Goal: Navigation & Orientation: Find specific page/section

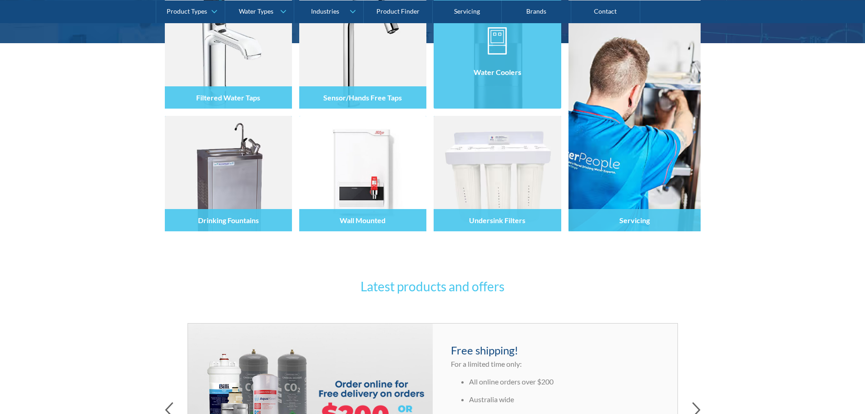
click at [512, 77] on div "Water Coolers" at bounding box center [497, 72] width 127 height 22
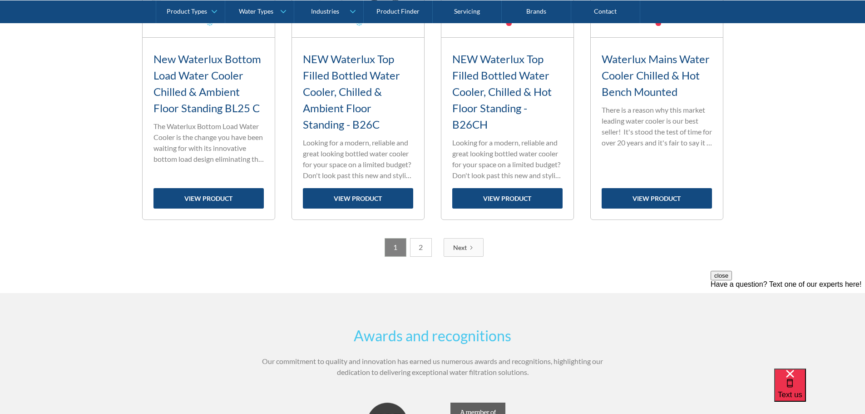
scroll to position [1589, 0]
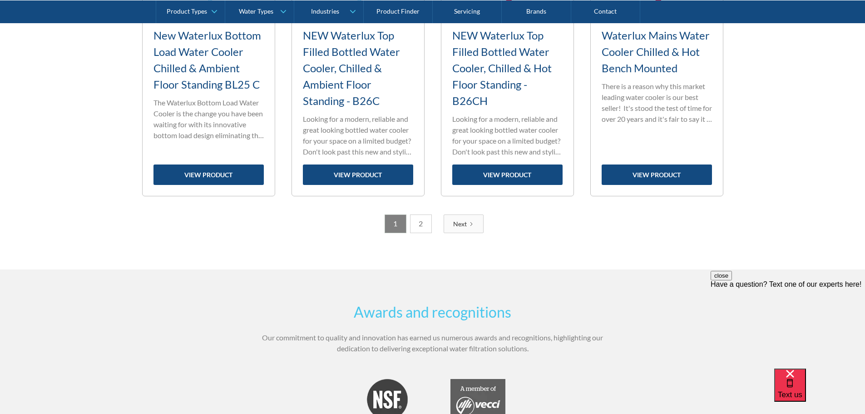
click at [422, 226] on link "2" at bounding box center [421, 223] width 22 height 19
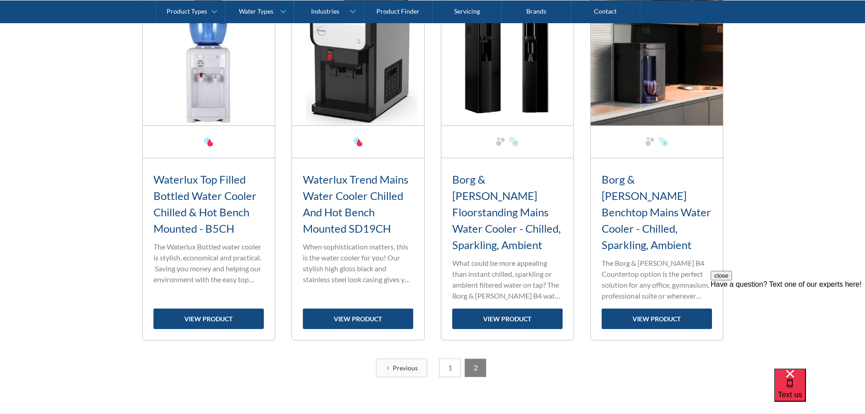
scroll to position [318, 0]
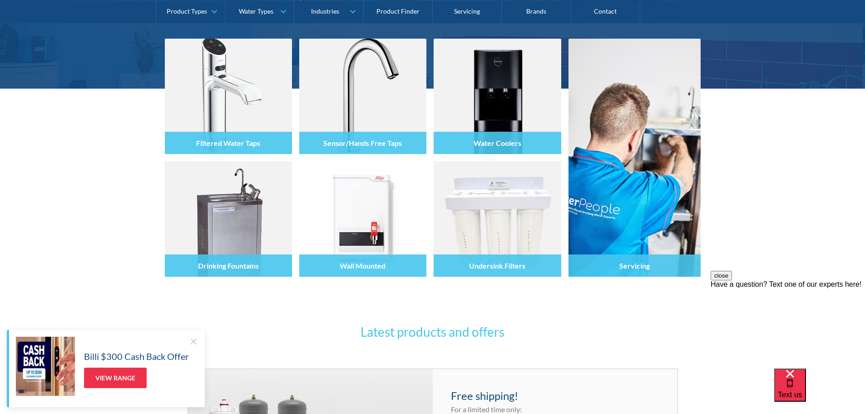
click at [192, 340] on div at bounding box center [193, 340] width 9 height 9
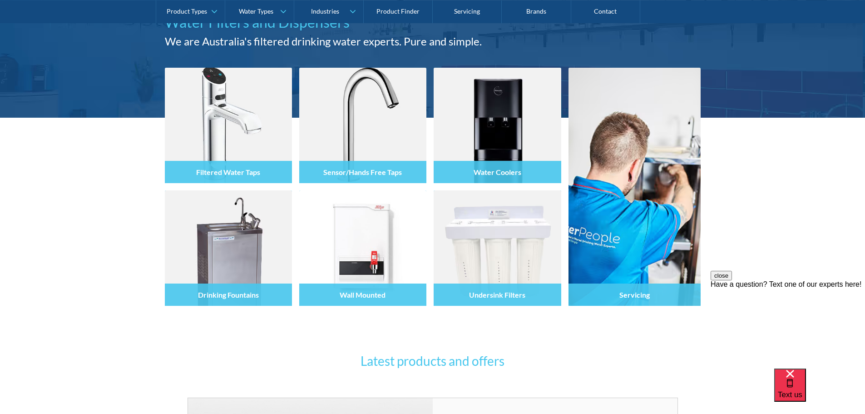
scroll to position [91, 0]
